Goal: Navigation & Orientation: Find specific page/section

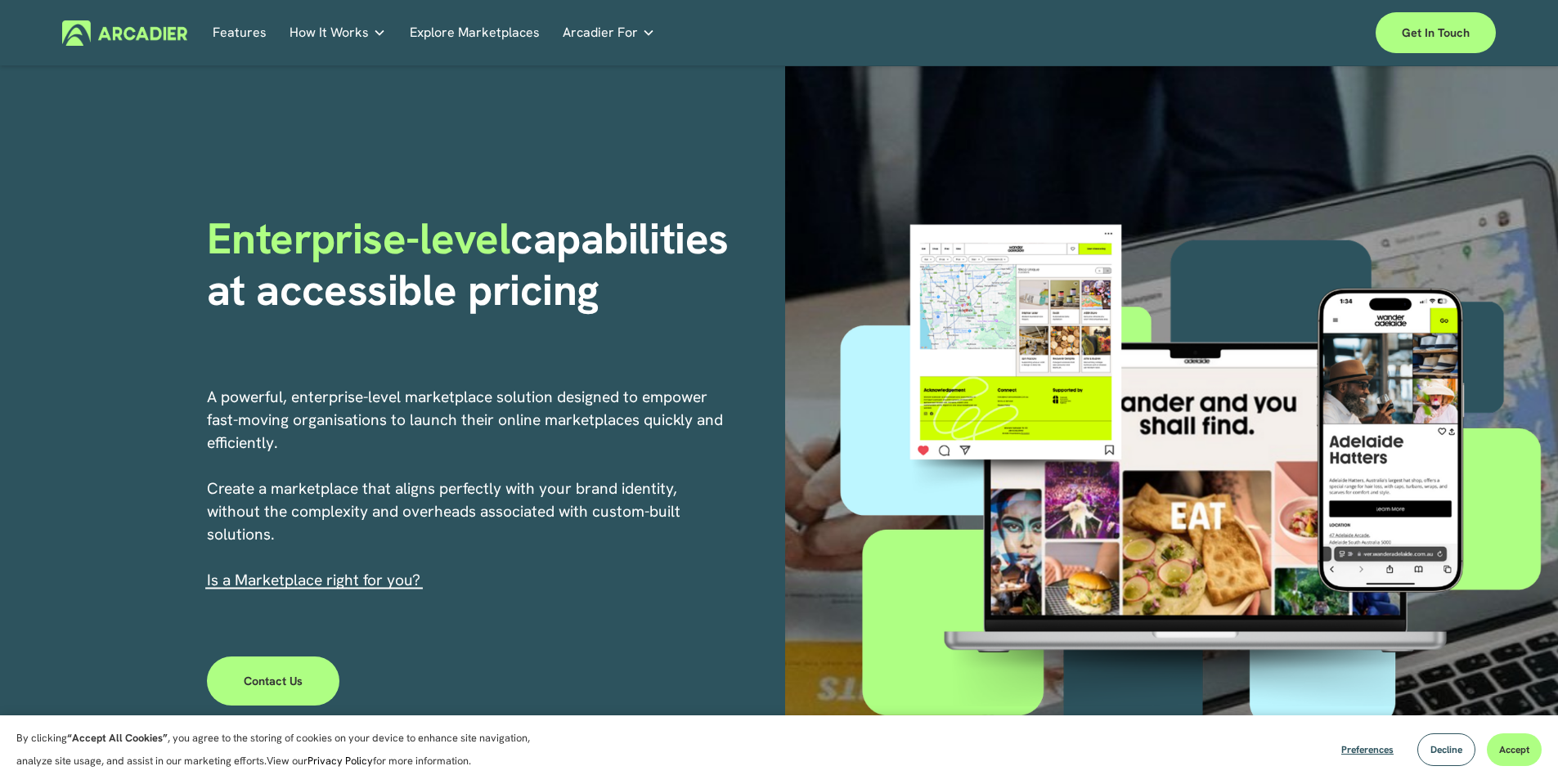
click at [486, 34] on link "Explore Marketplaces" at bounding box center [475, 32] width 130 height 25
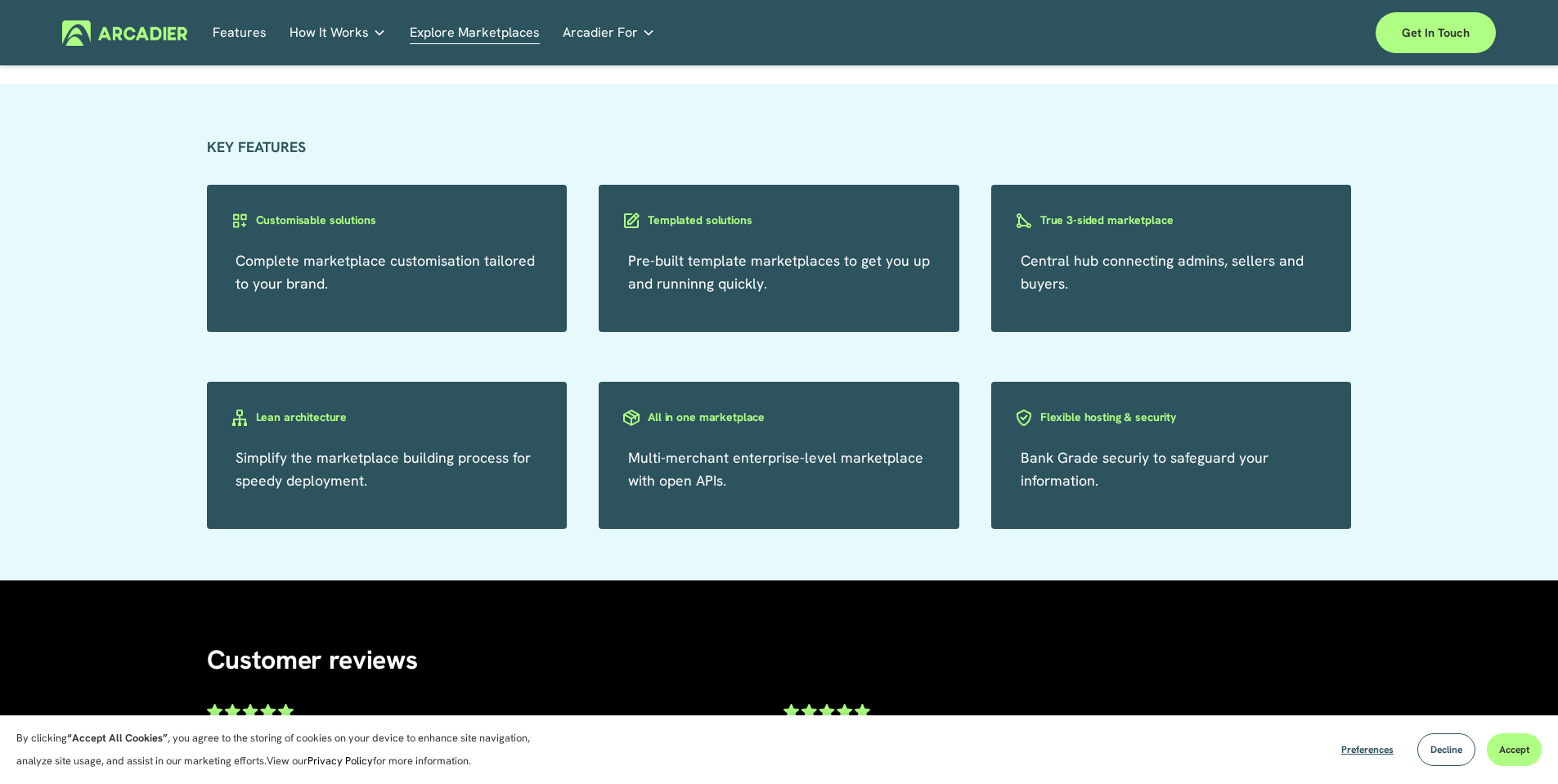
scroll to position [2899, 0]
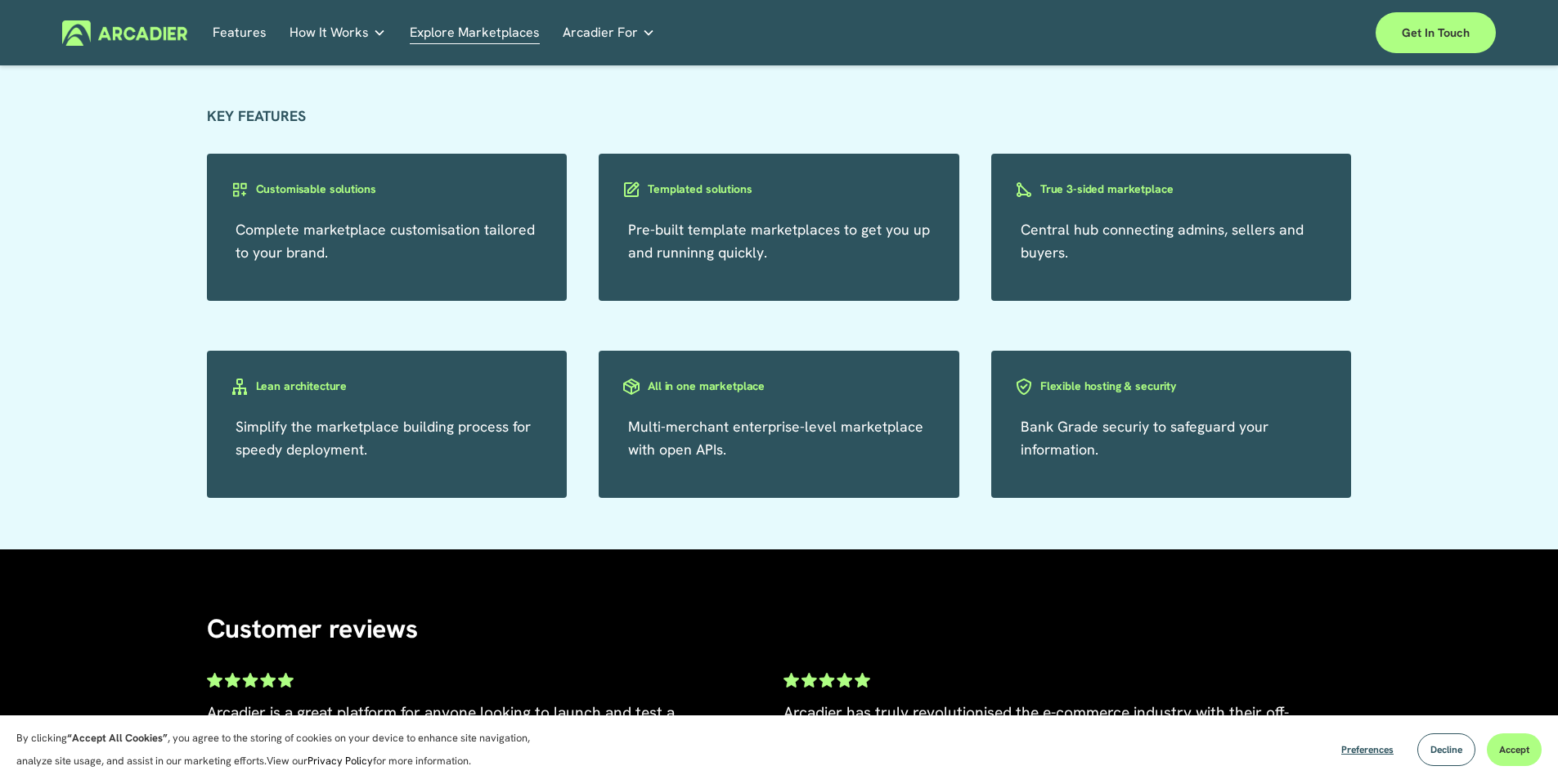
click at [734, 394] on h3 "All in one marketplace" at bounding box center [706, 386] width 117 height 16
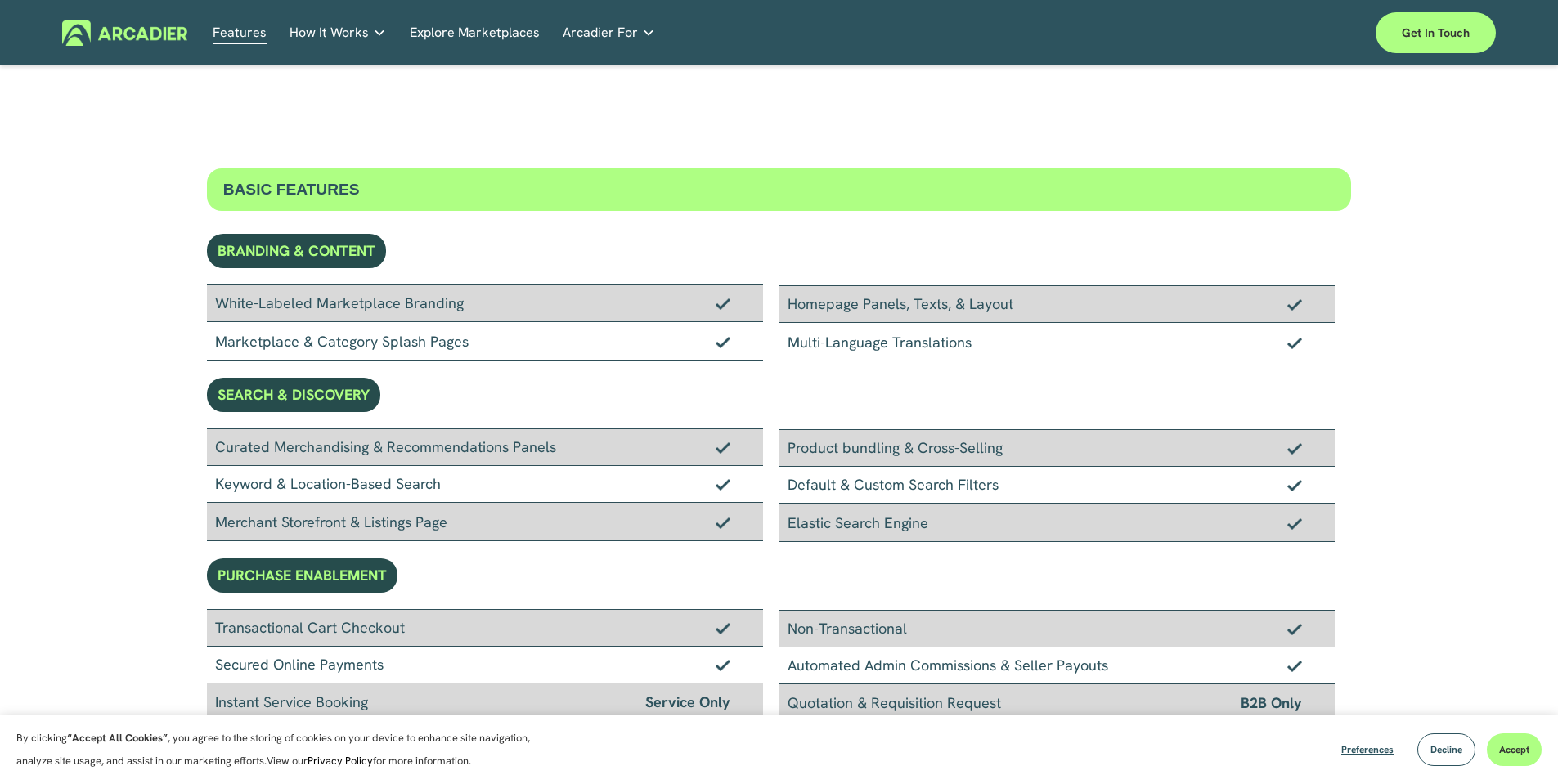
click at [496, 38] on link "Explore Marketplaces" at bounding box center [475, 32] width 130 height 25
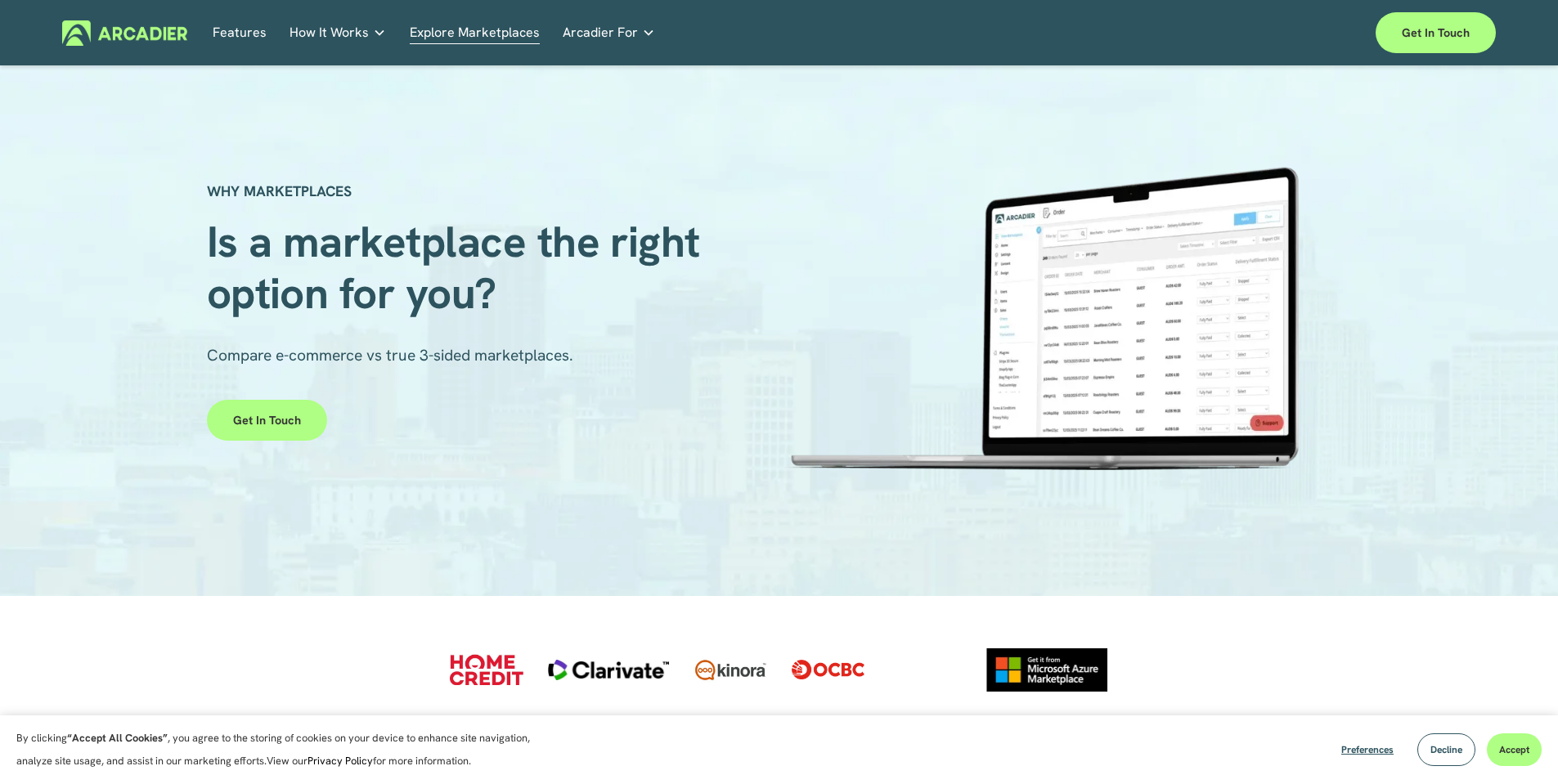
click at [0, 0] on link "Retail Marketplaces Whatever you are offering to your customer, we bring it all…" at bounding box center [0, 0] width 0 height 0
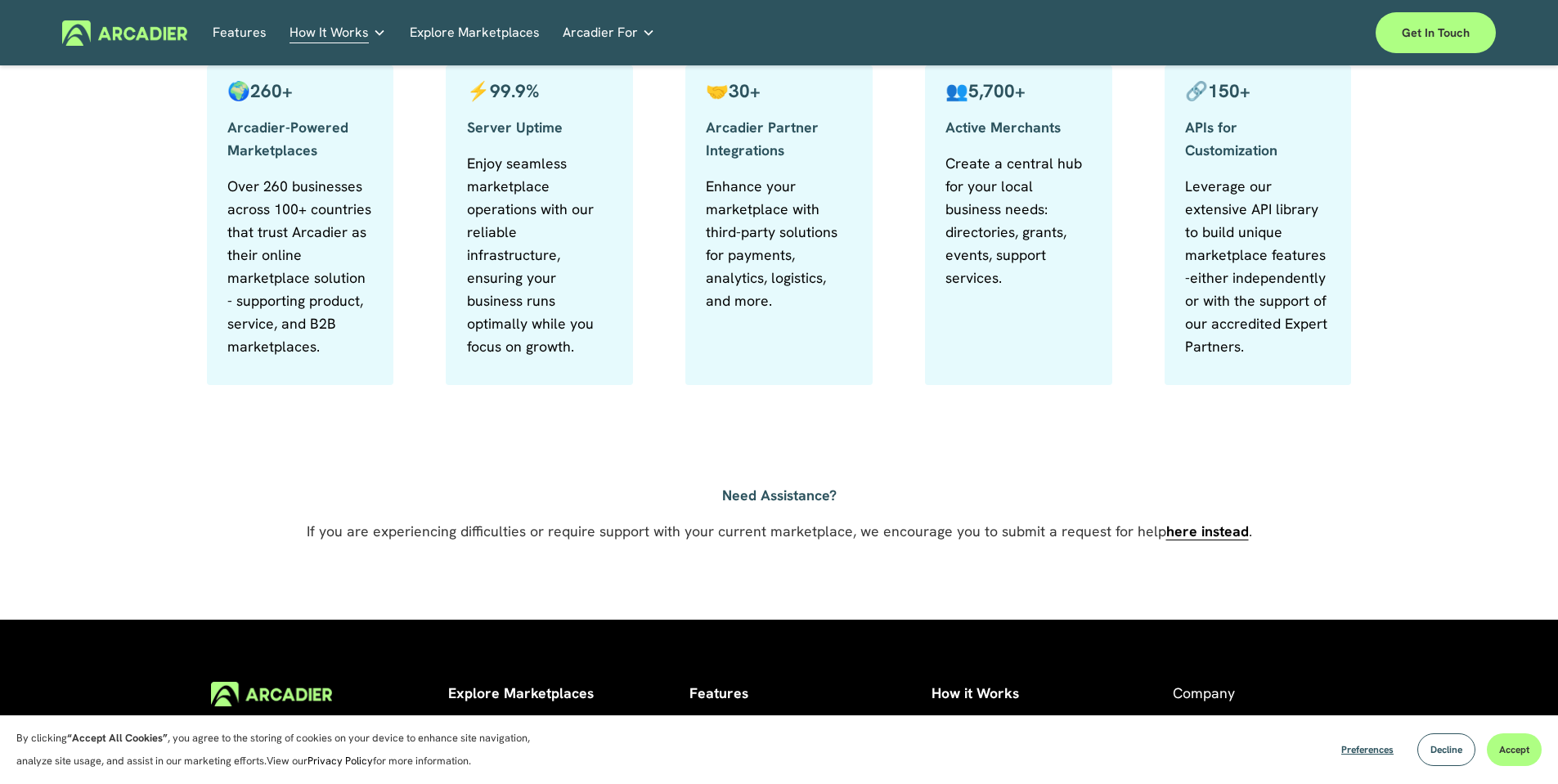
scroll to position [924, 0]
